Goal: Task Accomplishment & Management: Use online tool/utility

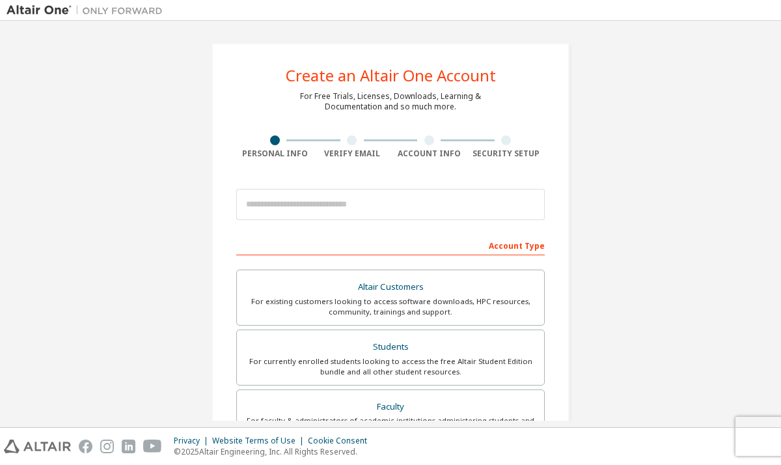
scroll to position [140, 0]
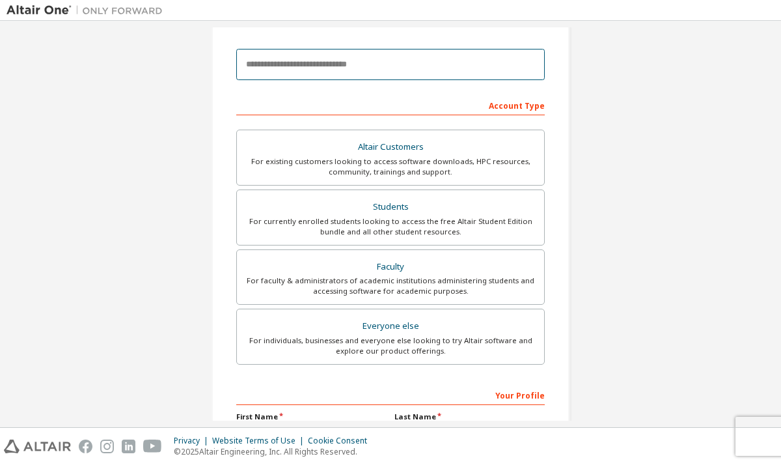
click at [335, 68] on input "email" at bounding box center [390, 64] width 309 height 31
type input "**********"
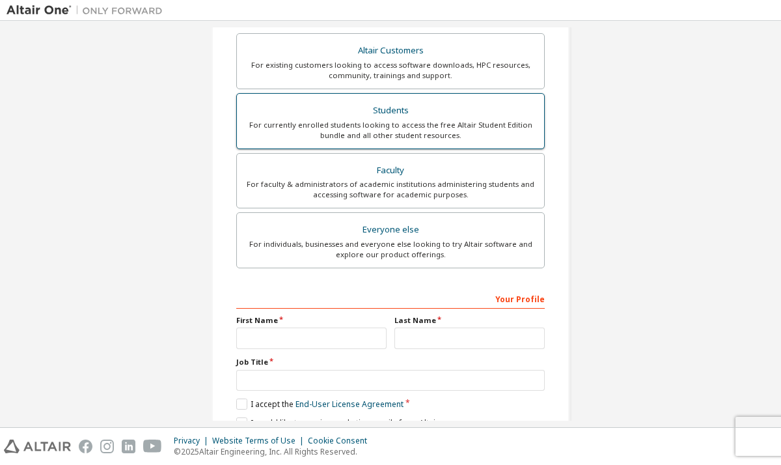
click at [368, 121] on div "For currently enrolled students looking to access the free Altair Student Editi…" at bounding box center [391, 130] width 292 height 21
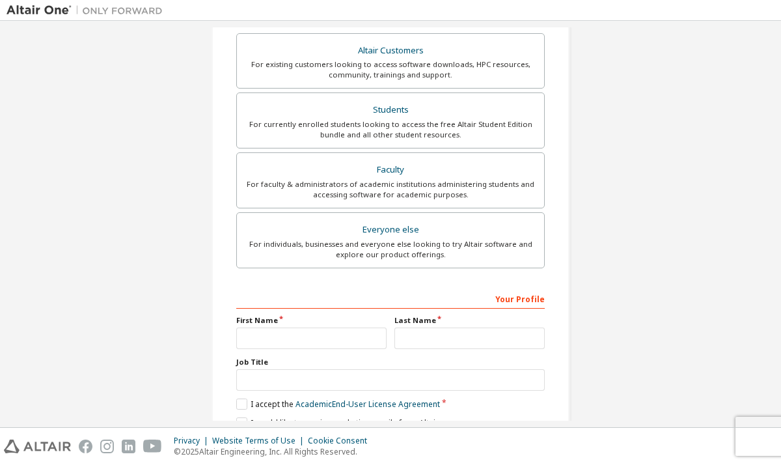
scroll to position [330, 0]
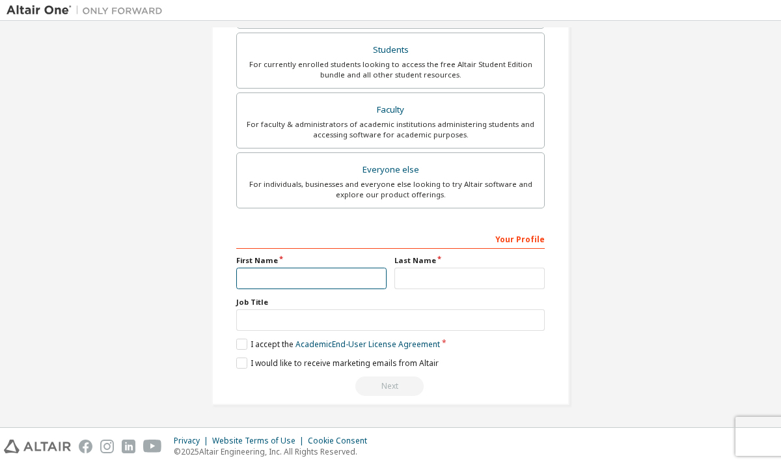
click at [320, 277] on input "text" at bounding box center [311, 278] width 150 height 21
type input "********"
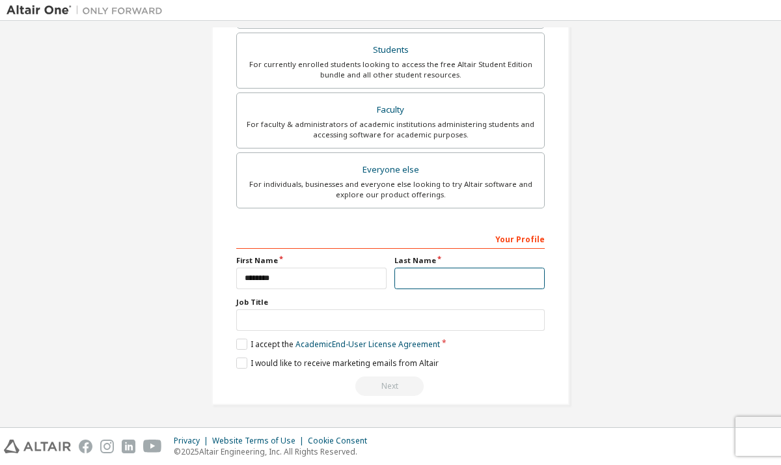
click at [410, 283] on input "text" at bounding box center [470, 278] width 150 height 21
type input "****"
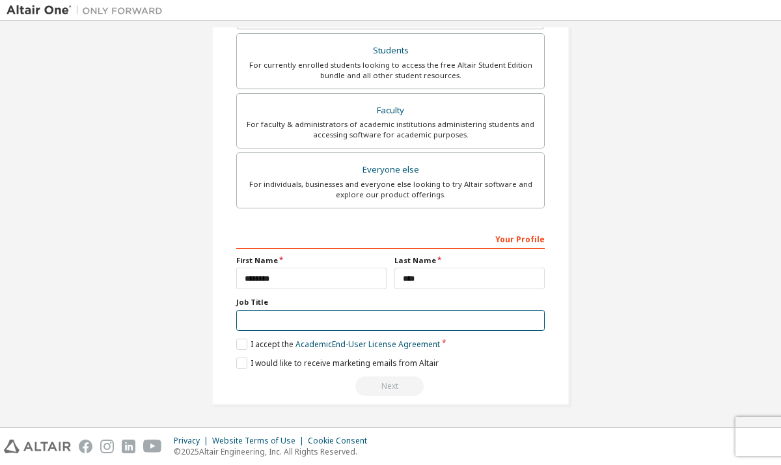
click at [469, 316] on input "text" at bounding box center [390, 320] width 309 height 21
type input "*"
type input "*******"
click at [236, 345] on label "I accept the Academic End-User License Agreement" at bounding box center [338, 344] width 204 height 11
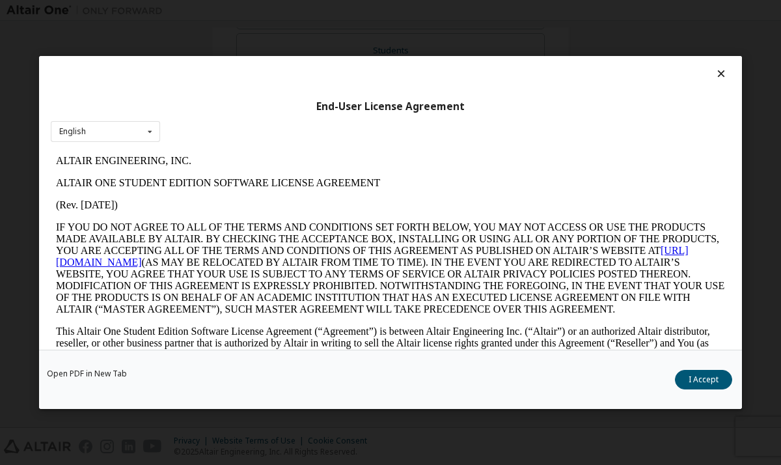
scroll to position [0, 0]
click at [695, 379] on button "I Accept" at bounding box center [703, 380] width 57 height 20
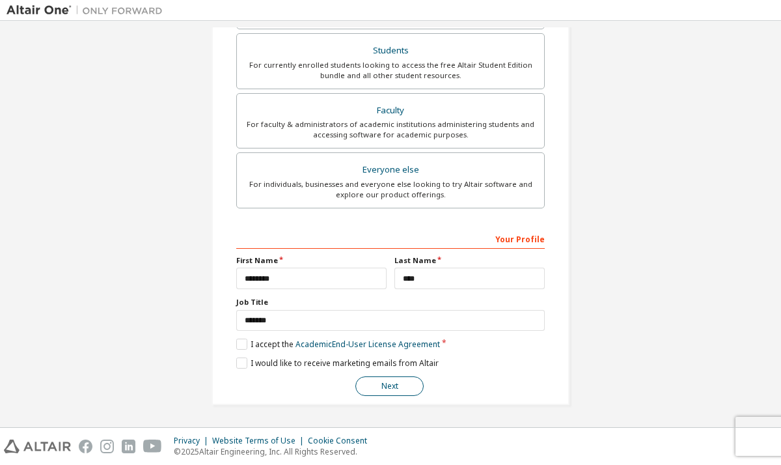
click at [396, 381] on button "Next" at bounding box center [390, 386] width 68 height 20
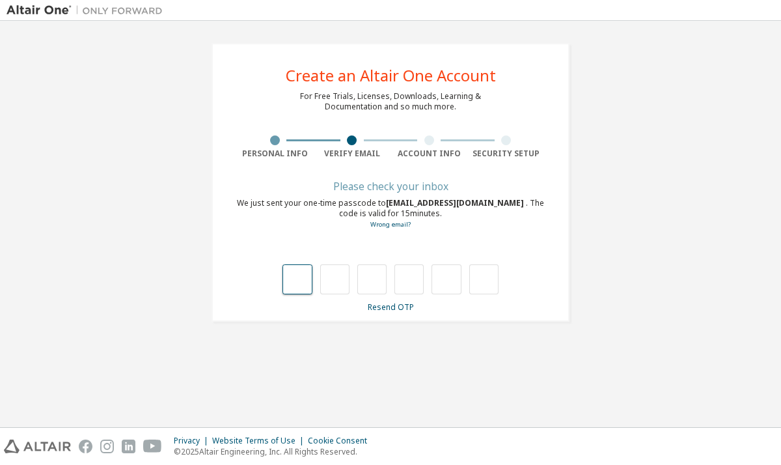
type input "*"
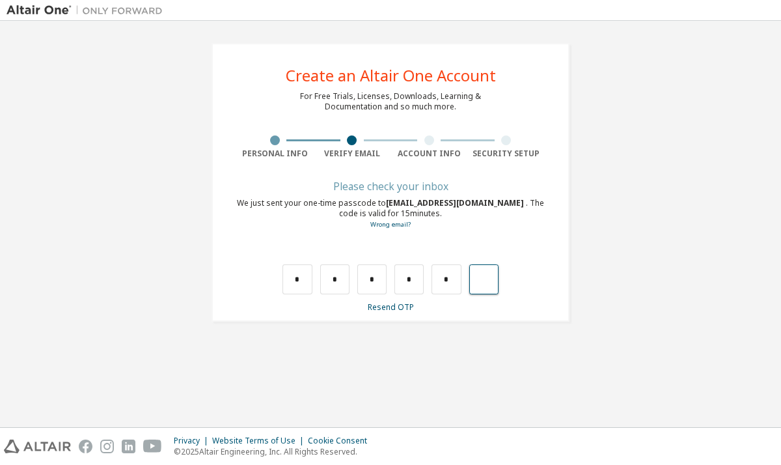
type input "*"
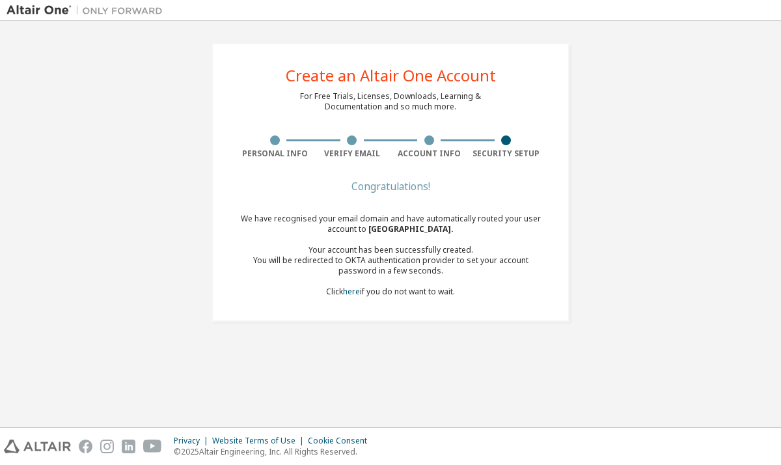
click at [418, 291] on div "We have recognised your email domain and have automatically routed your user ac…" at bounding box center [390, 255] width 309 height 83
click at [354, 293] on link "here" at bounding box center [351, 291] width 17 height 11
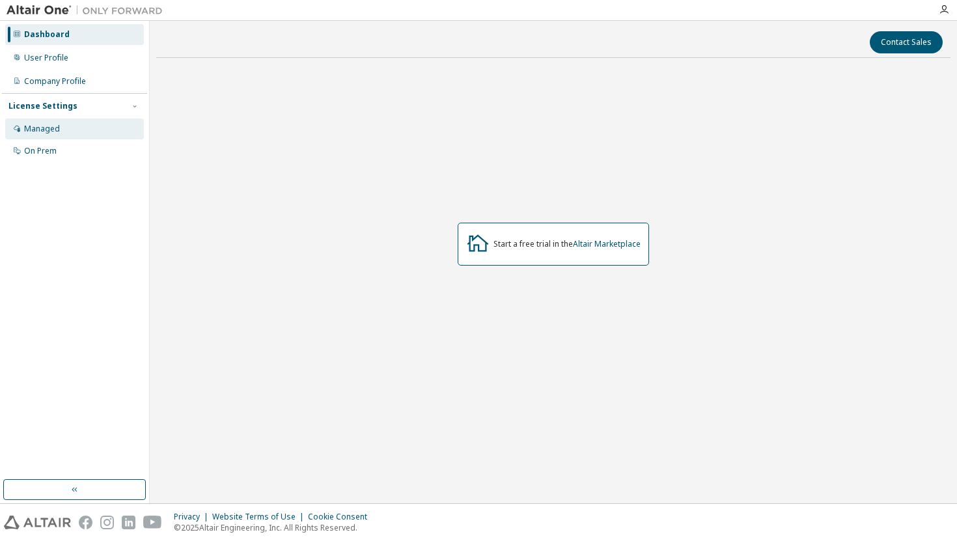
click at [103, 124] on div "Managed" at bounding box center [74, 129] width 139 height 21
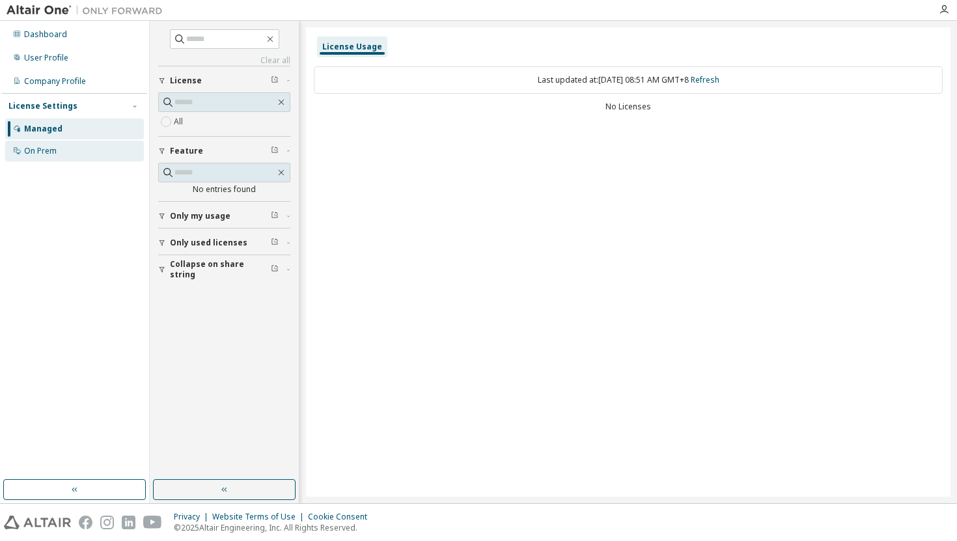
click at [92, 146] on div "On Prem" at bounding box center [74, 151] width 139 height 21
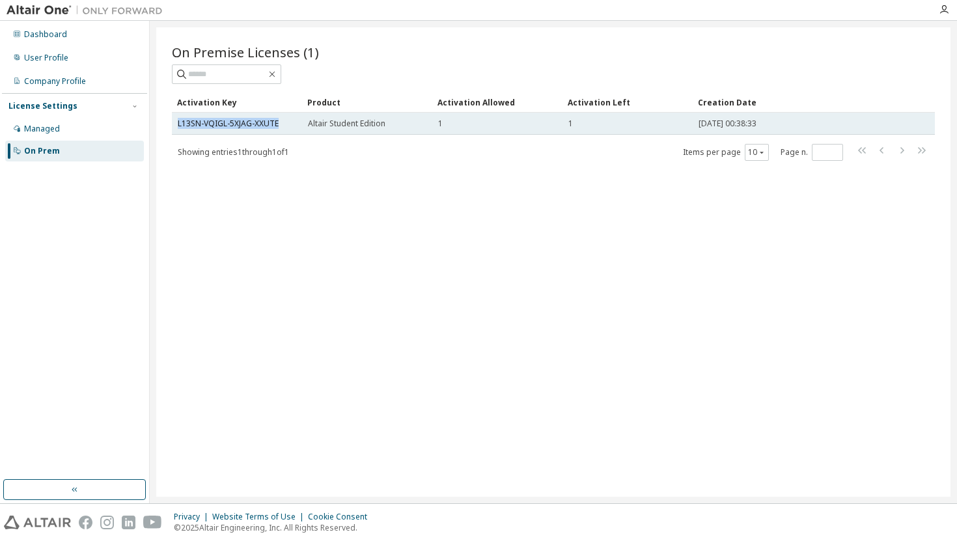
drag, startPoint x: 286, startPoint y: 124, endPoint x: 173, endPoint y: 122, distance: 114.0
click at [173, 122] on td "L13SN-VQIGL-5XJAG-XXUTE" at bounding box center [237, 124] width 130 height 22
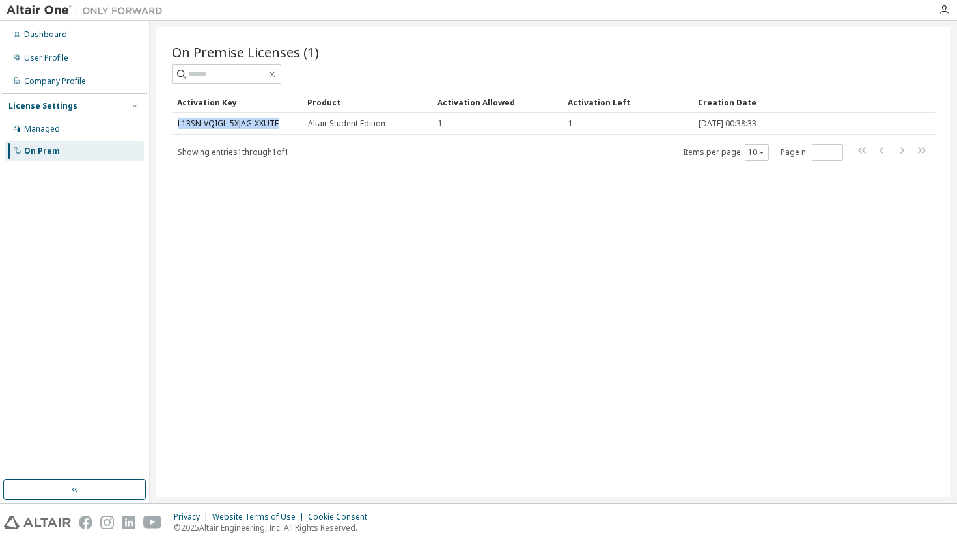
copy link "L13SN-VQIGL-5XJAG-XXUTE"
